Goal: Task Accomplishment & Management: Manage account settings

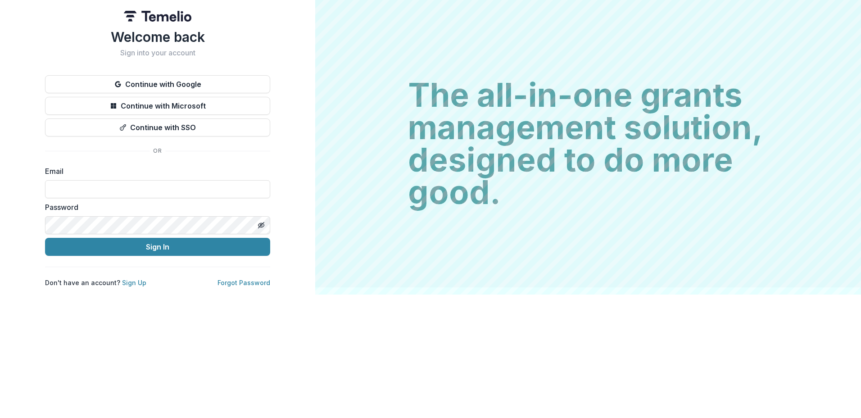
click at [84, 185] on input at bounding box center [157, 189] width 225 height 18
drag, startPoint x: 139, startPoint y: 187, endPoint x: 78, endPoint y: 189, distance: 60.8
click at [78, 189] on input at bounding box center [157, 189] width 225 height 18
click at [80, 185] on input at bounding box center [157, 189] width 225 height 18
paste input "**********"
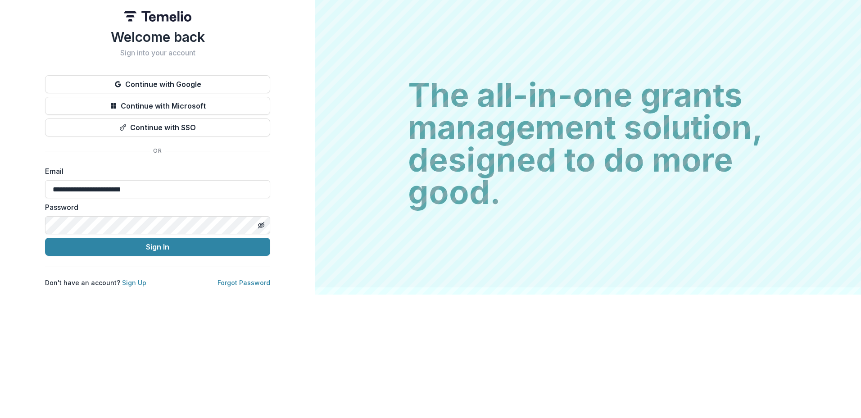
type input "**********"
click at [45, 238] on button "Sign In" at bounding box center [157, 247] width 225 height 18
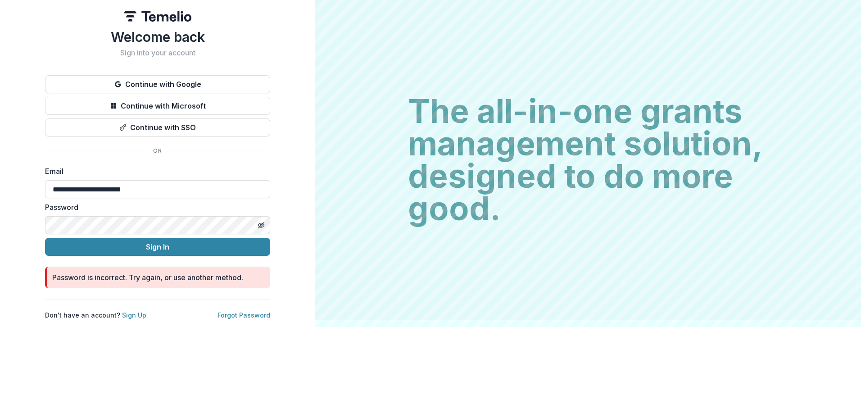
click at [1, 218] on div "**********" at bounding box center [157, 160] width 315 height 320
click at [45, 238] on button "Sign In" at bounding box center [157, 247] width 225 height 18
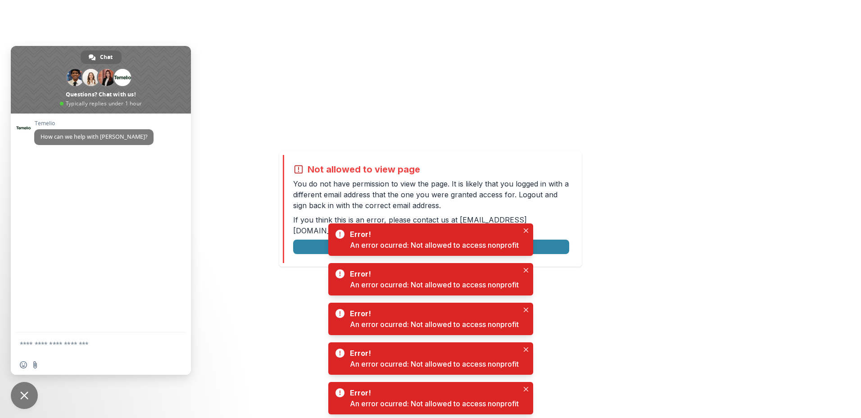
click at [638, 282] on div "Not allowed to view page You do not have permission to view the page. It is lik…" at bounding box center [430, 209] width 861 height 418
click at [525, 228] on icon "Close" at bounding box center [526, 230] width 5 height 5
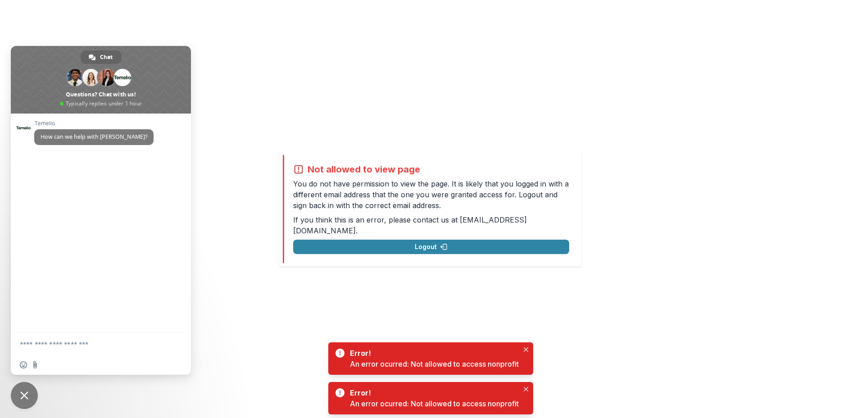
click at [526, 348] on icon "Close" at bounding box center [526, 349] width 5 height 5
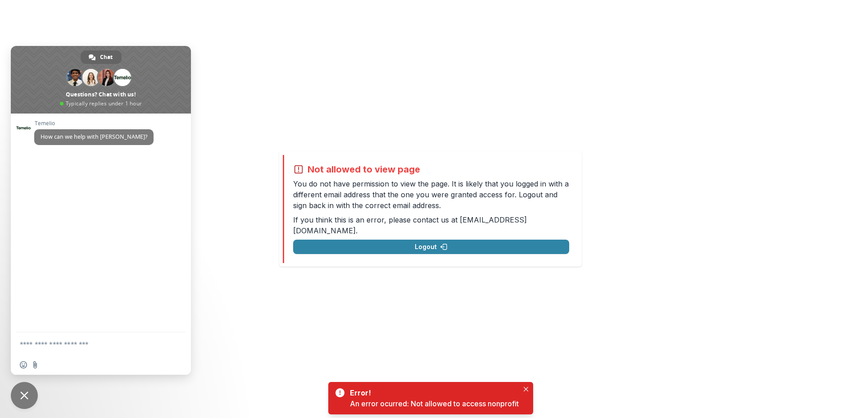
click at [525, 387] on icon "Close" at bounding box center [526, 389] width 5 height 5
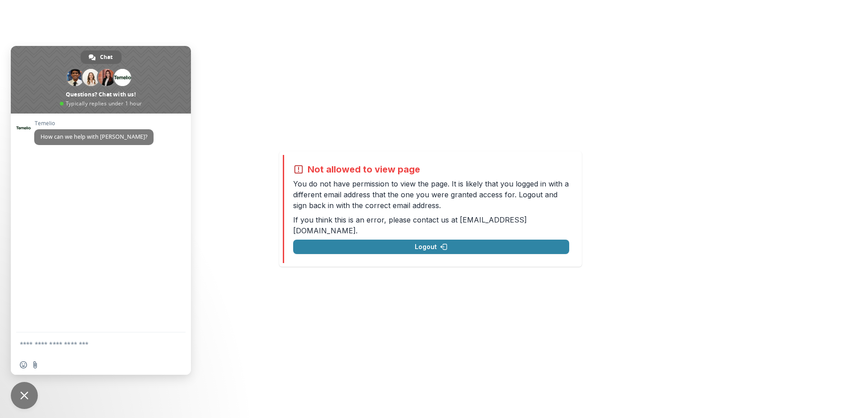
click at [518, 319] on div "Not allowed to view page You do not have permission to view the page. It is lik…" at bounding box center [430, 209] width 861 height 418
click at [435, 241] on button "Logout" at bounding box center [431, 247] width 276 height 14
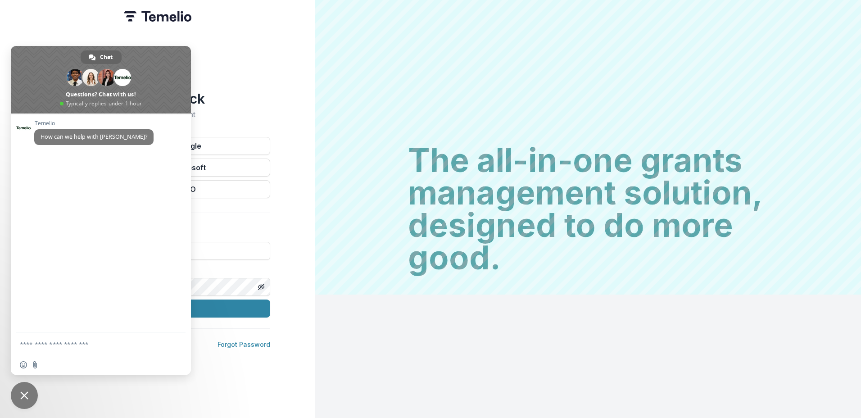
click at [266, 300] on div "Welcome back Sign into your account Continue with Google Continue with Microsof…" at bounding box center [430, 209] width 861 height 418
